Goal: Task Accomplishment & Management: Manage account settings

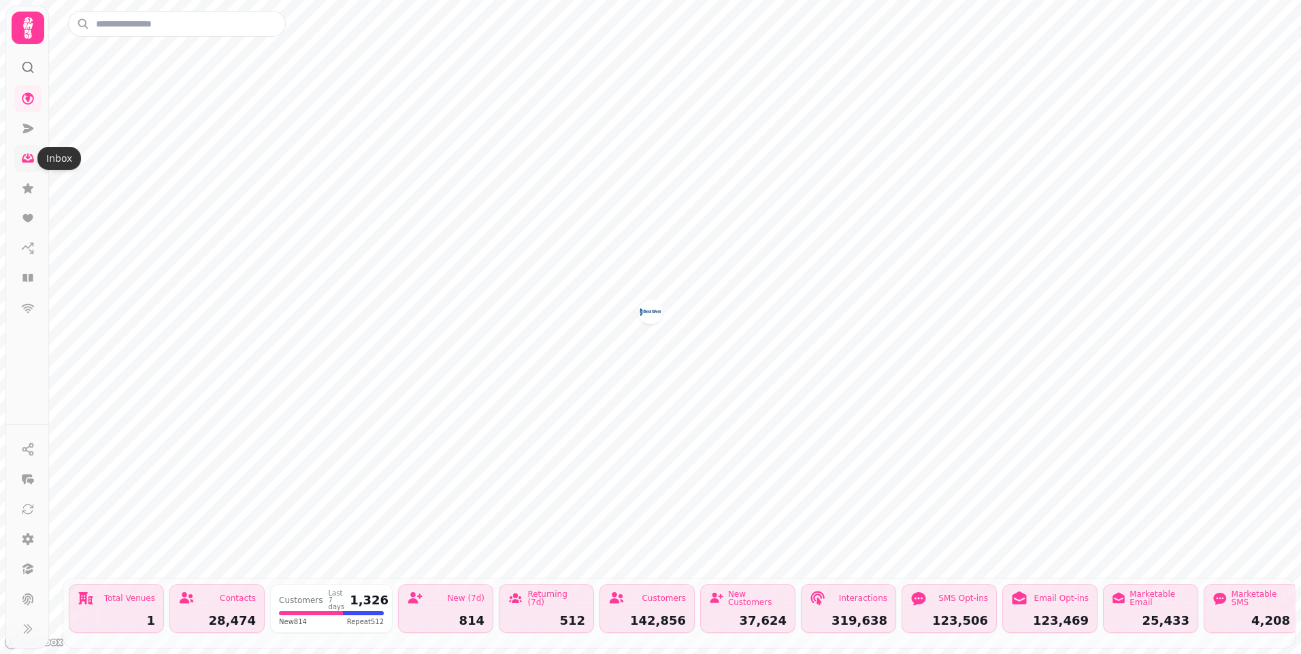
click at [26, 157] on icon at bounding box center [28, 157] width 5 height 6
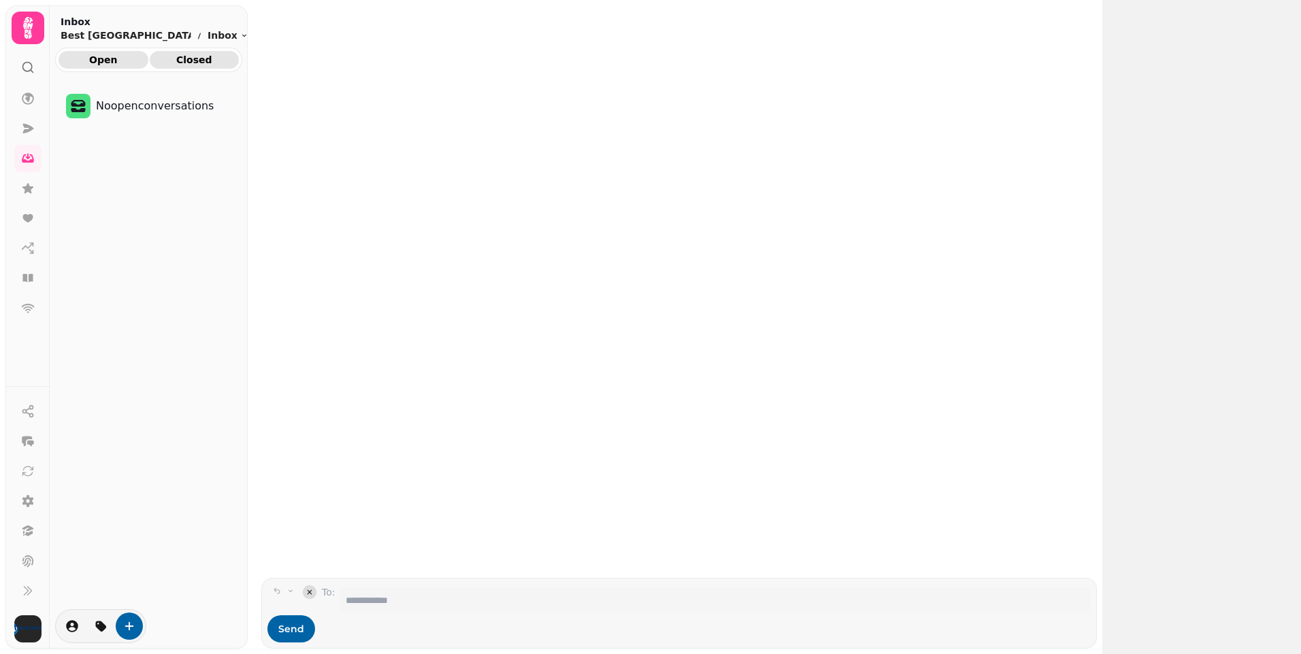
click at [212, 61] on span "Closed" at bounding box center [195, 60] width 68 height 10
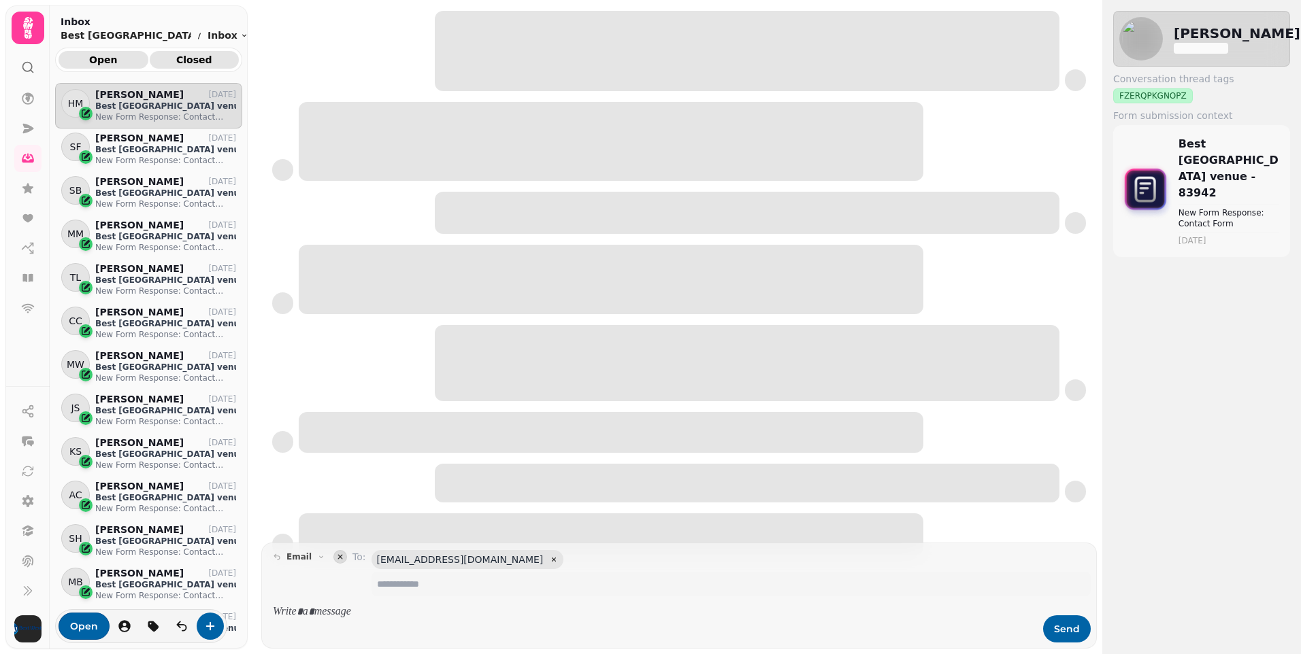
scroll to position [539, 177]
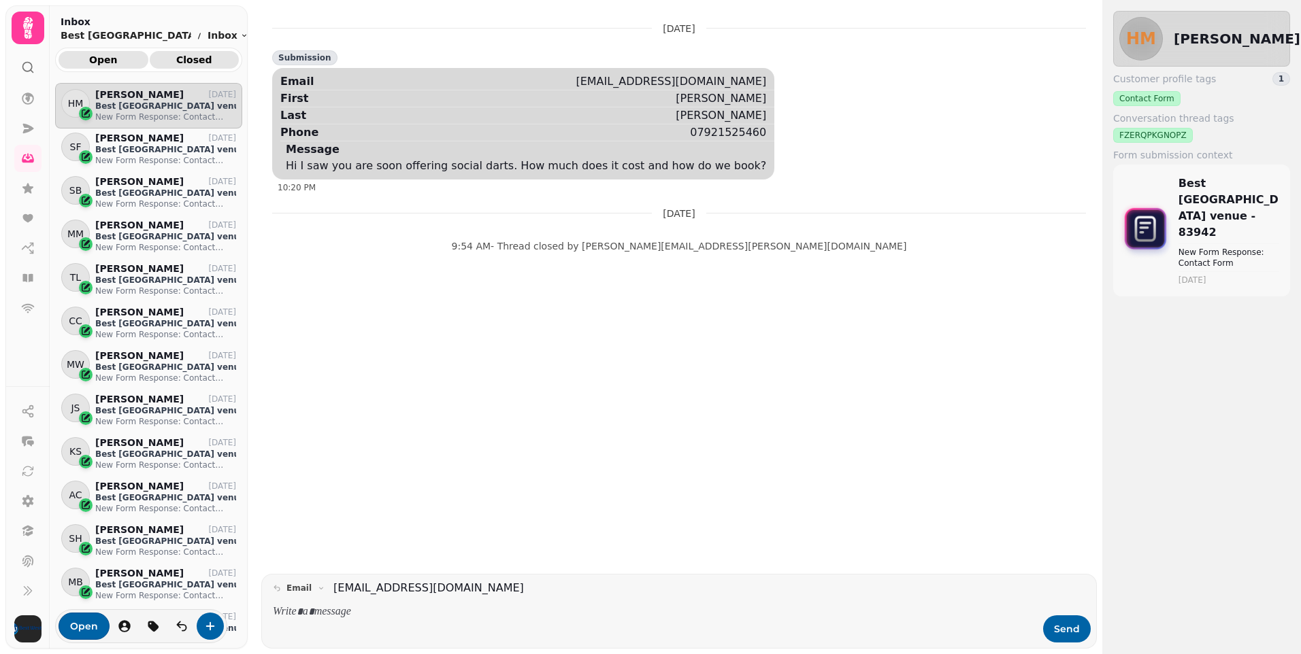
click at [112, 57] on span "Open" at bounding box center [103, 60] width 68 height 10
